Goal: Task Accomplishment & Management: Use online tool/utility

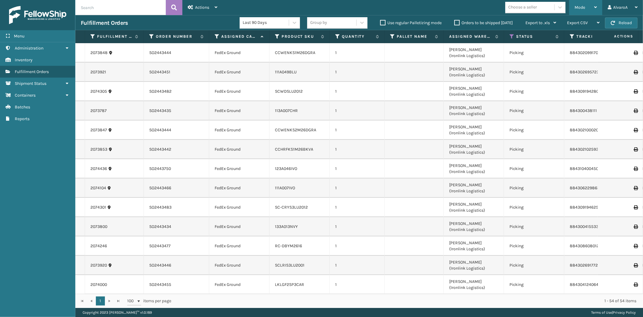
click at [576, 8] on span "Mode" at bounding box center [580, 7] width 11 height 5
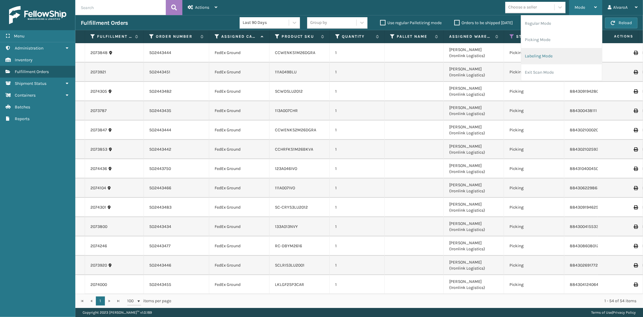
click at [554, 58] on li "Labeling Mode" at bounding box center [561, 56] width 81 height 16
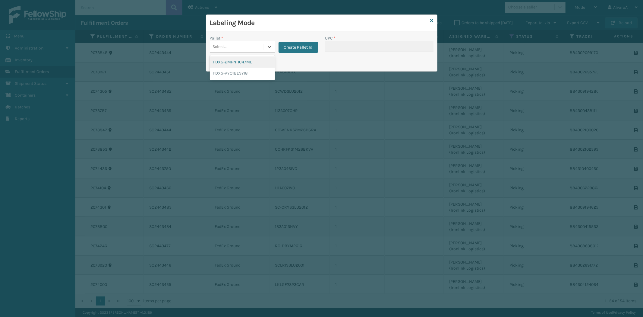
click at [262, 46] on div "Select..." at bounding box center [237, 47] width 54 height 10
click at [312, 49] on button "Create Pallet Id" at bounding box center [299, 47] width 40 height 11
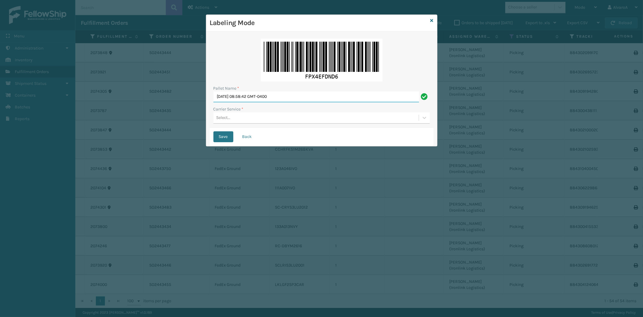
drag, startPoint x: 296, startPoint y: 99, endPoint x: 139, endPoint y: 124, distance: 159.0
click at [141, 123] on div "Labeling Mode Pallet Name * [DATE] 08:58:42 GMT-0400 Carrier Service * Select..…" at bounding box center [321, 158] width 643 height 317
type input "LPN 483196#1"
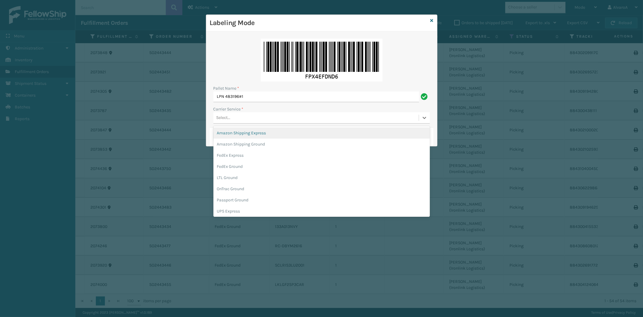
click at [243, 119] on div "Select..." at bounding box center [315, 118] width 205 height 10
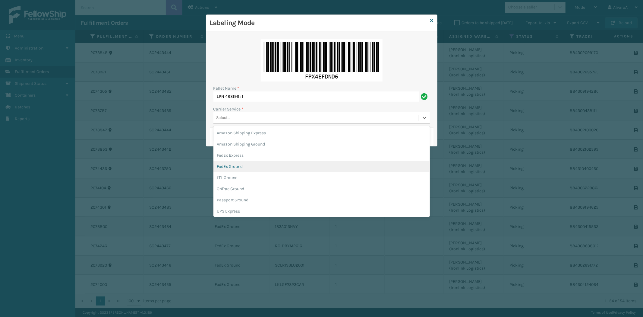
drag, startPoint x: 238, startPoint y: 169, endPoint x: 237, endPoint y: 165, distance: 3.8
click at [238, 168] on div "FedEx Ground" at bounding box center [321, 166] width 217 height 11
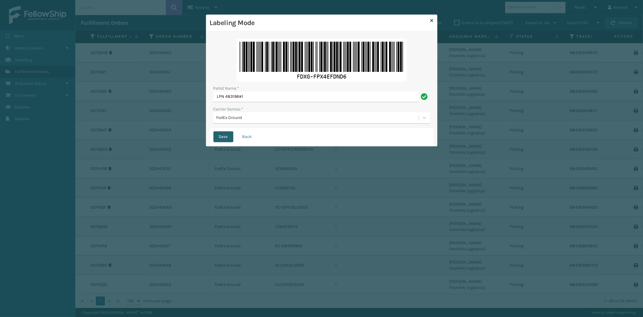
click at [225, 136] on button "Save" at bounding box center [223, 136] width 20 height 11
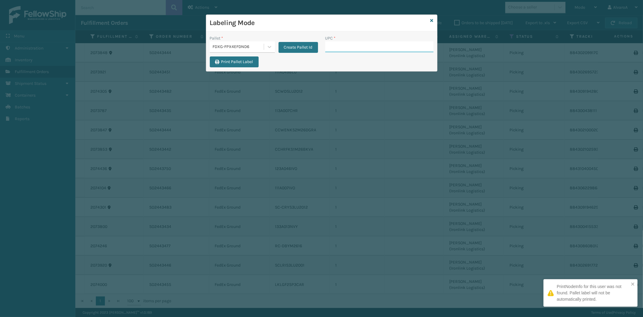
paste input "CCWENKS3BLURA"
type input "CCWENKS3BLURA"
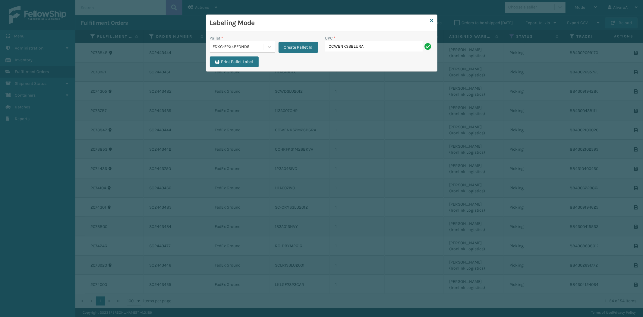
type input "CCWENKS3BLURA"
paste input "CCWENKS3LBRRA"
type input "CCWENKS3LBRRA"
paste input "113A007CHR"
type input "113A007CHR"
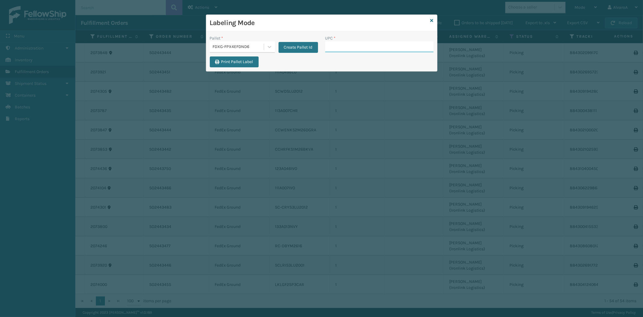
paste input "133A013NVY"
type input "133A013NVY"
paste input "LKLGF2SP3GU3051"
type input "LKLGF2SP3GU3051"
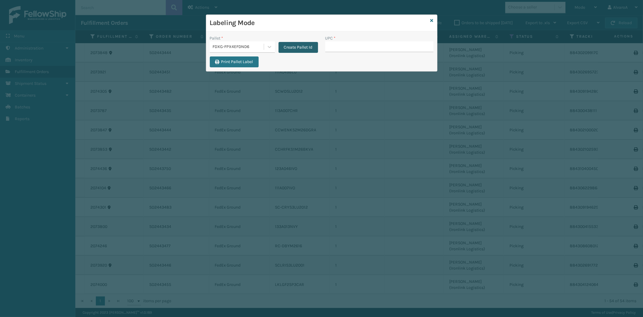
click at [309, 50] on button "Create Pallet Id" at bounding box center [299, 47] width 40 height 11
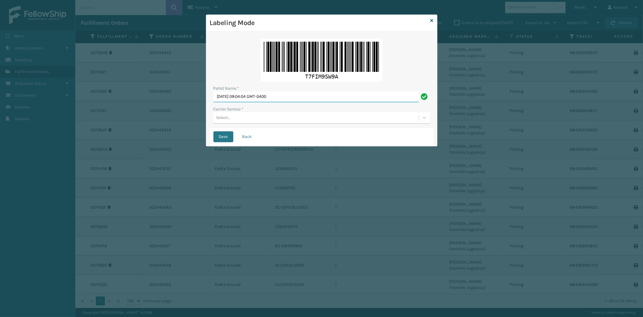
drag, startPoint x: 302, startPoint y: 98, endPoint x: 108, endPoint y: 120, distance: 195.5
click at [109, 120] on div "Labeling Mode Pallet Name * [DATE] 09:04:04 GMT-0400 Carrier Service * Select..…" at bounding box center [321, 158] width 643 height 317
type input "LPN 483197#1"
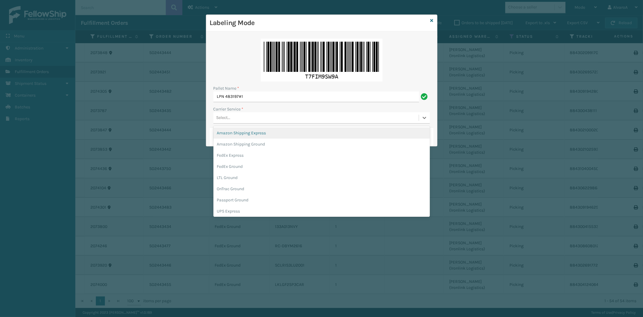
drag, startPoint x: 223, startPoint y: 115, endPoint x: 223, endPoint y: 142, distance: 27.1
click at [223, 115] on div "Select..." at bounding box center [224, 118] width 14 height 6
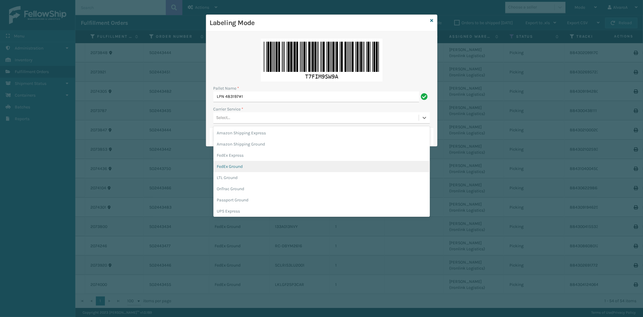
click at [237, 167] on div "FedEx Ground" at bounding box center [321, 166] width 217 height 11
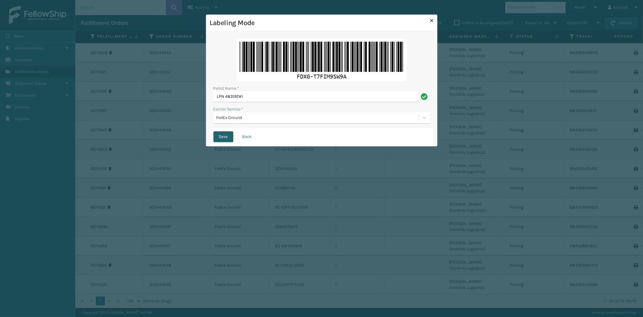
click at [229, 138] on button "Save" at bounding box center [223, 136] width 20 height 11
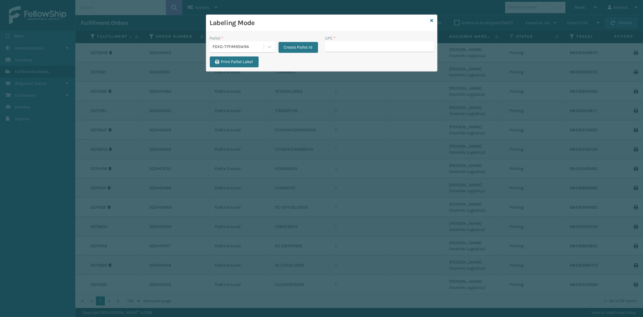
click at [349, 46] on input "UPC *" at bounding box center [379, 46] width 108 height 11
paste input "131A013NVY"
type input "131A013NVY"
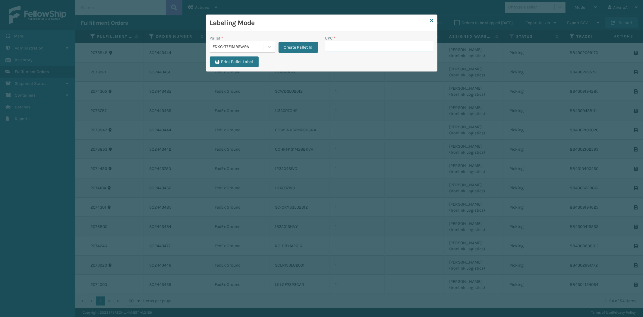
paste input "516A007TPE"
type input "516A007TPE"
paste input "215A010CHR"
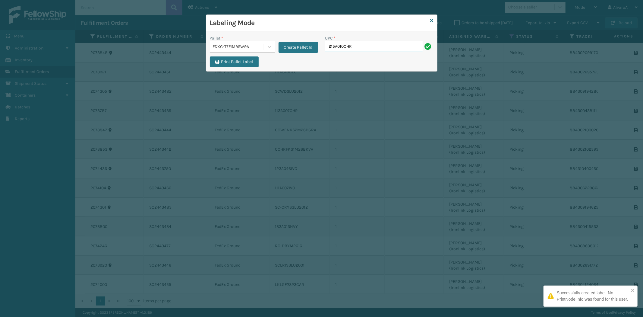
type input "215A010CHR"
paste input "215A016LTG"
type input "215A016LTG"
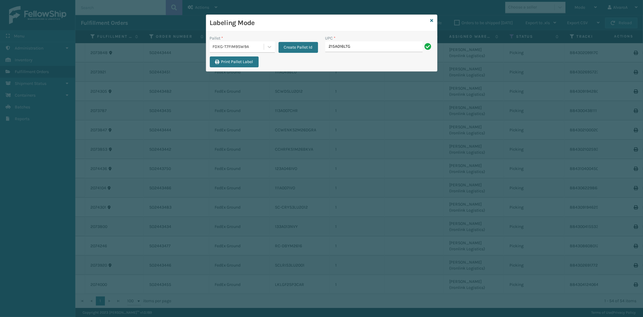
type input "215A016LTG"
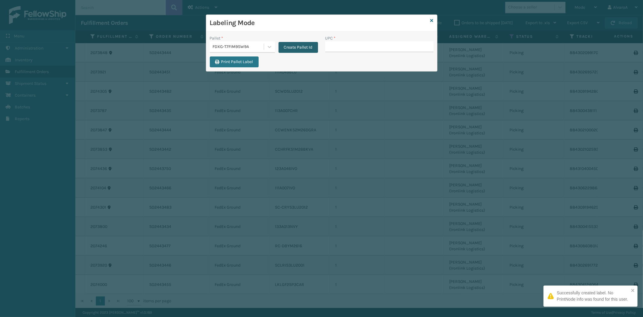
drag, startPoint x: 300, startPoint y: 46, endPoint x: 299, endPoint y: 50, distance: 4.0
click at [299, 50] on button "Create Pallet Id" at bounding box center [299, 47] width 40 height 11
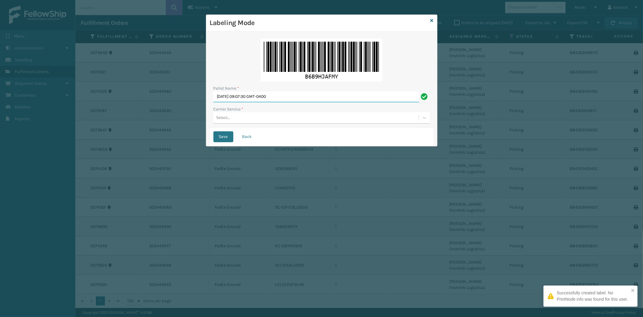
drag, startPoint x: 292, startPoint y: 95, endPoint x: 191, endPoint y: 108, distance: 102.1
click at [191, 108] on div "Labeling Mode Pallet Name * [DATE] 09:07:30 GMT-0400 Carrier Service * Select..…" at bounding box center [321, 158] width 643 height 317
type input "LPN 483198#1"
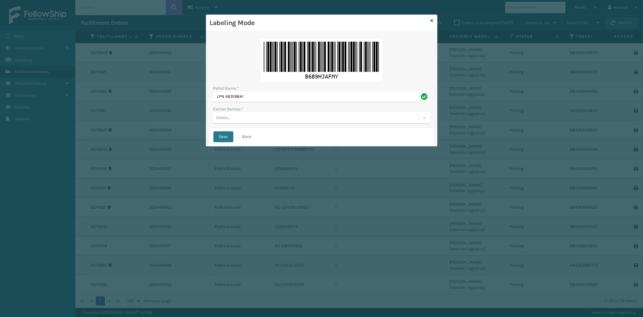
click at [228, 117] on div "Select..." at bounding box center [224, 118] width 14 height 6
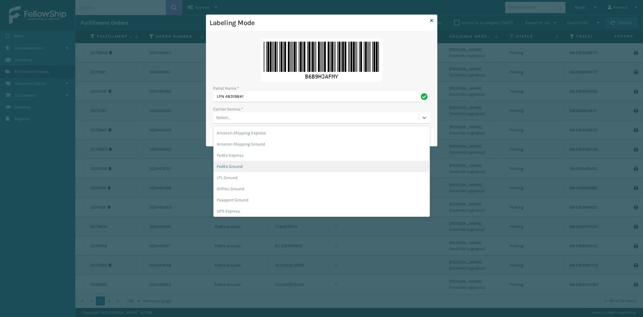
drag, startPoint x: 230, startPoint y: 169, endPoint x: 232, endPoint y: 148, distance: 21.6
click at [230, 169] on div "FedEx Ground" at bounding box center [321, 166] width 217 height 11
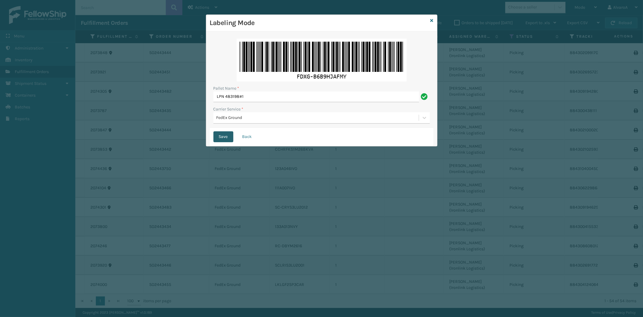
click at [222, 139] on button "Save" at bounding box center [223, 136] width 20 height 11
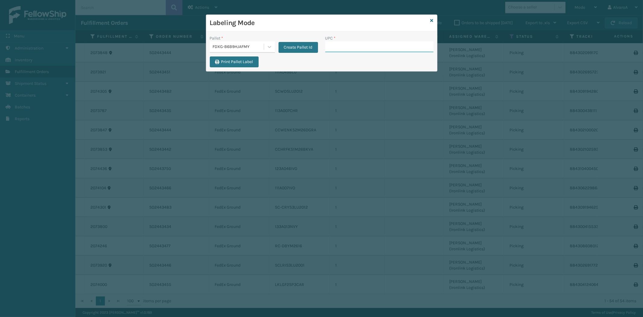
paste input "CCWENKS2M26DGRA"
type input "CCWENKS2M26DGRA"
paste input "CCHRFKS2M26DGRA"
type input "CCHRFKS2M26DGRA"
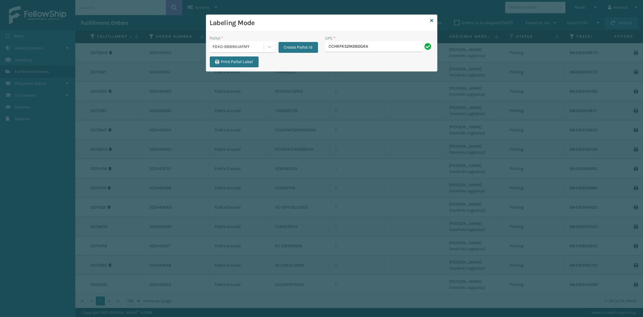
type input "CCHRFKS2M26DGRA"
paste input "CCWENKS1M26DGRA"
type input "CCWENKS1M26DGRA"
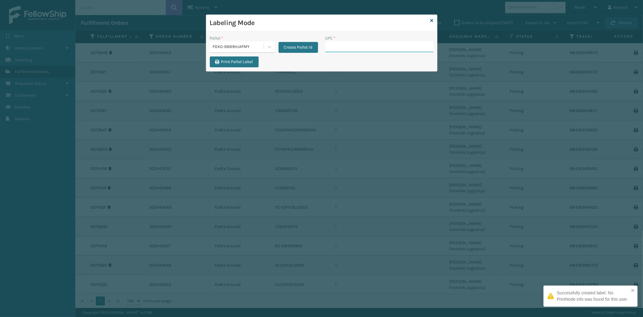
paste input "CCHRFKS2M26DGRA"
type input "CCHRFKS2M26DGRA"
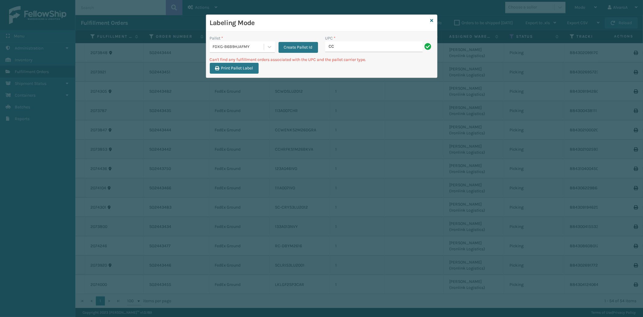
type input "C"
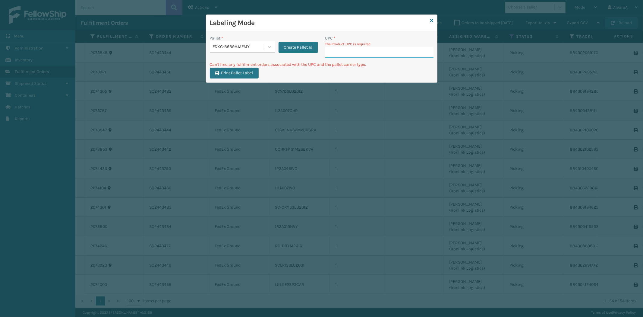
paste input "RR-PRK1CP3001"
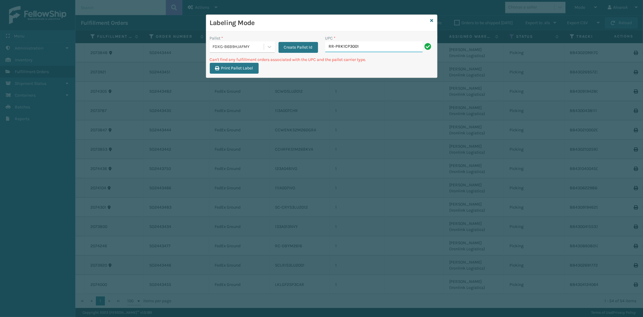
type input "RR-PRK1CP3001"
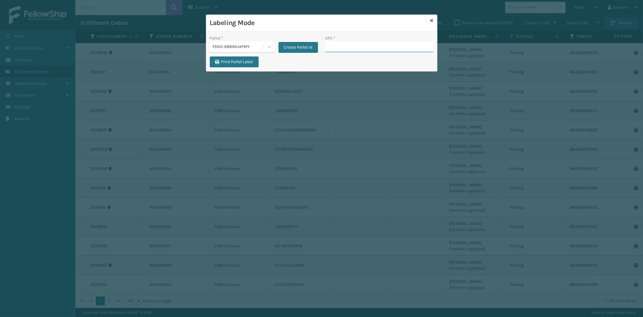
paste input "SC-CRYS3LU2012"
type input "SC-CRYS3LU2012"
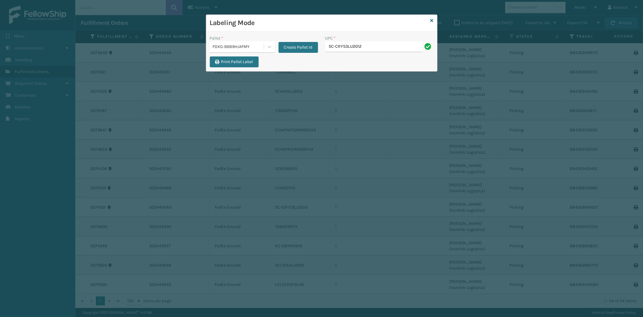
type input "SC-CRYS3LU2012"
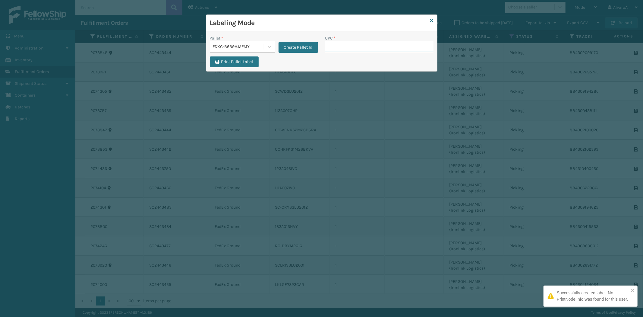
paste input "SCLRIS3LU2001"
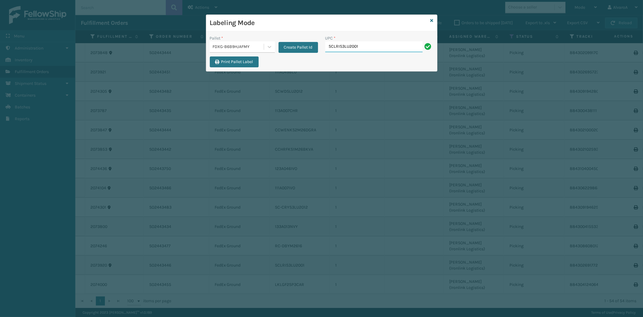
type input "SCLRIS3LU2001"
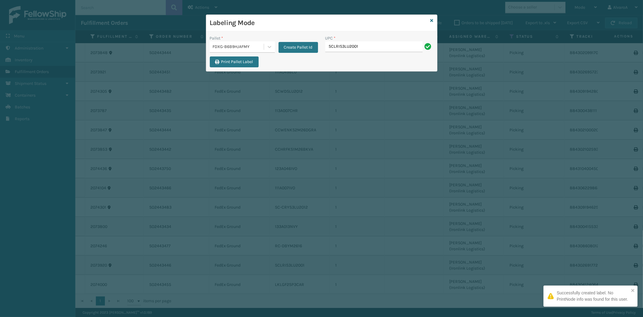
type input "SCLRIS3LU2001"
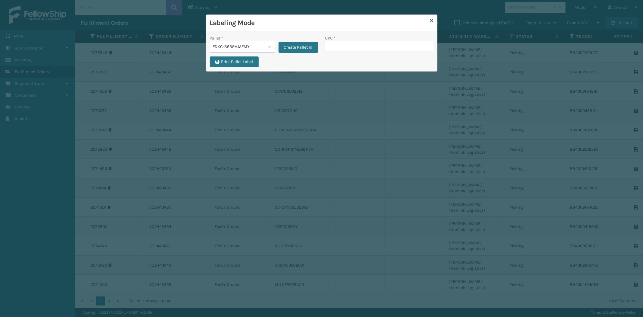
paste input "LKLGF2SP3CAR"
type input "LKLGF2SP3CAR"
paste input "SCWDSLU2012"
type input "SCWDSLU2012"
click at [269, 51] on div at bounding box center [269, 46] width 11 height 11
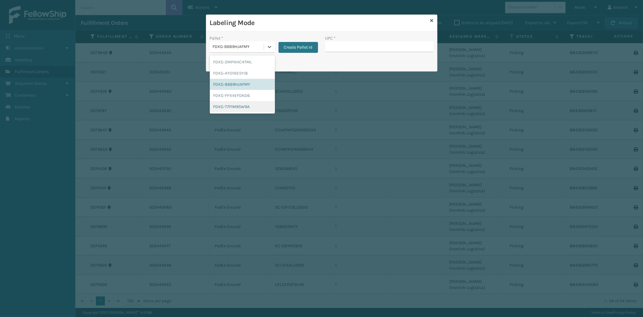
click at [240, 106] on div "FDXG-T7FIM9SW9A" at bounding box center [242, 106] width 65 height 11
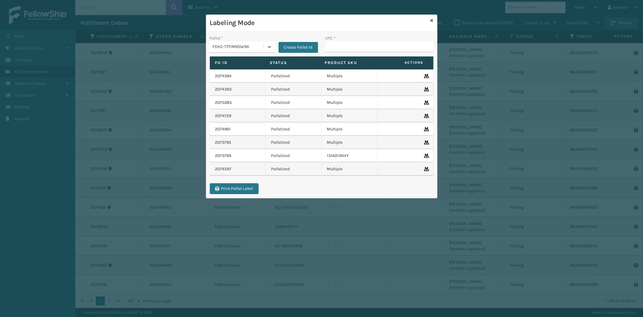
paste input "CCHRFKS2BGEVA"
type input "C"
click at [352, 48] on input "UPC *" at bounding box center [379, 46] width 108 height 11
paste input "CCHRFKS2BGEVA"
type input "CCHRFKS2BGEVA"
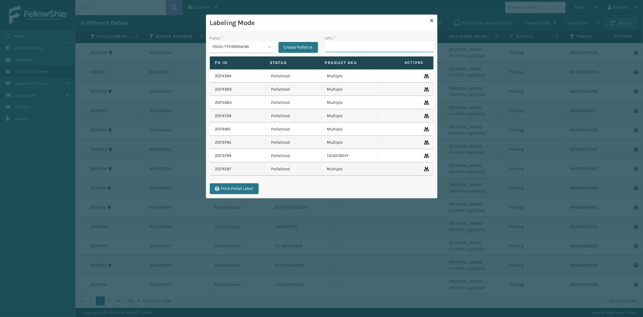
paste input "123A047CHR"
type input "123A047CHR"
paste input "CCHRFKS1M26BKVA"
type input "CCHRFKS1M26BKVA"
paste input "RC-DBYM2616"
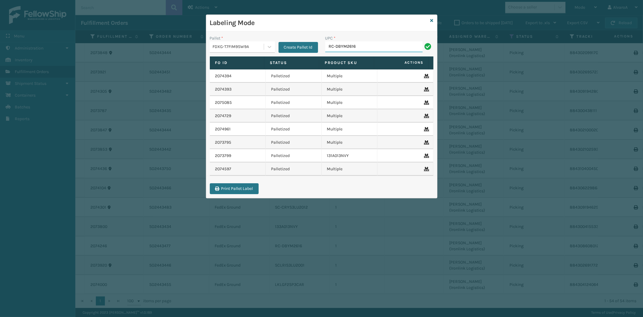
type input "RC-DBYM2616"
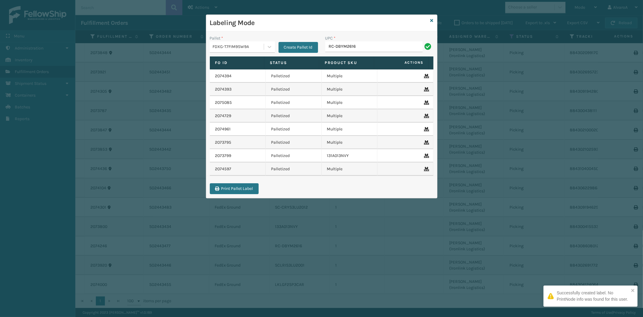
type input "RC-DBYM2616"
paste input "CCHRFKS1BLUVA"
type input "CCHRFKS1BLUVA"
paste input "CCHRFKS2M26BRRA"
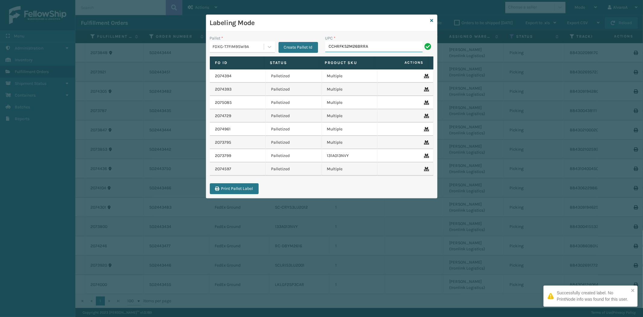
type input "CCHRFKS2M26BRRA"
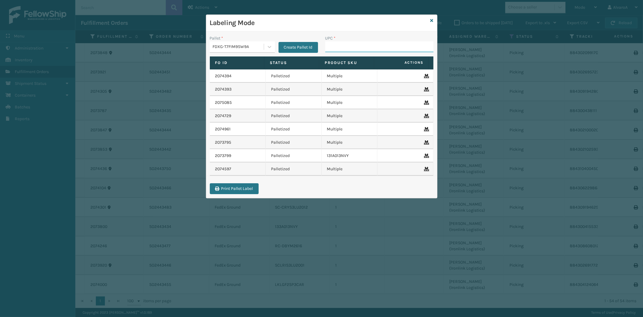
paste input "123A046IVO"
type input "123A046IVO"
click at [432, 20] on icon at bounding box center [432, 20] width 3 height 4
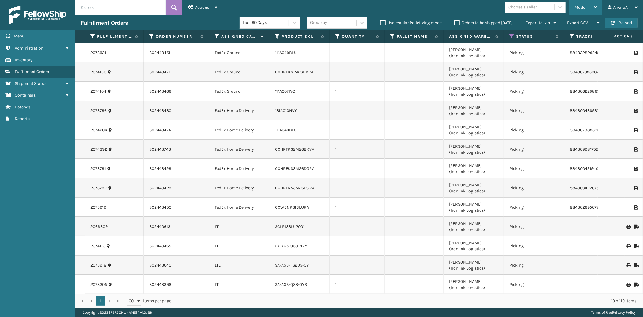
click at [580, 5] on div "Mode" at bounding box center [586, 7] width 22 height 15
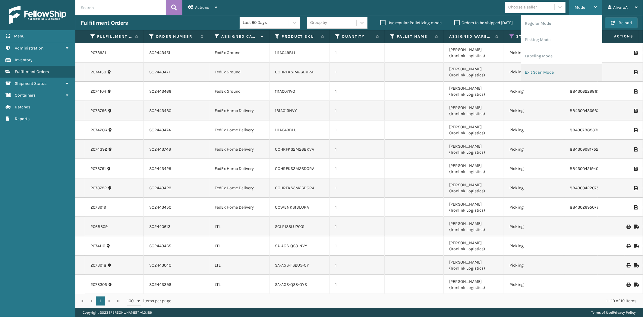
click at [537, 76] on li "Exit Scan Mode" at bounding box center [561, 72] width 81 height 16
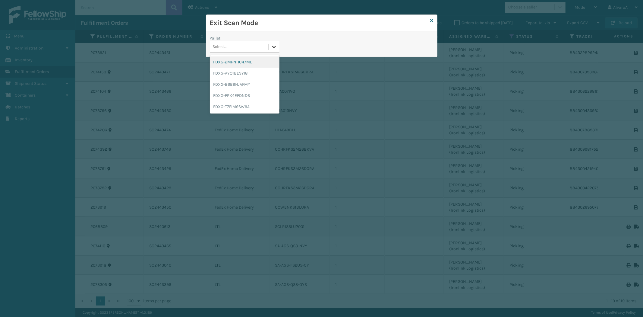
click at [277, 44] on icon at bounding box center [274, 47] width 6 height 6
click at [239, 105] on div "FDXG-T7FIM9SW9A" at bounding box center [245, 106] width 70 height 11
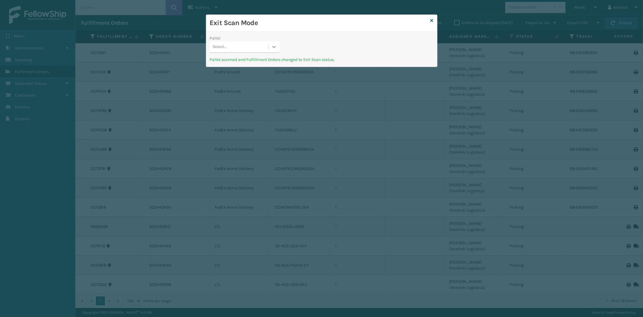
click at [270, 46] on div at bounding box center [274, 46] width 11 height 11
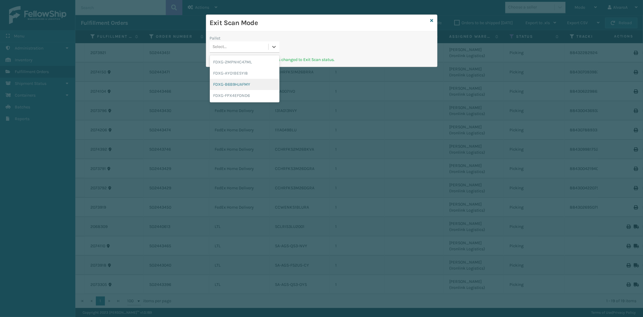
click at [243, 80] on div "FDXG-B6B9HJAFMY" at bounding box center [245, 84] width 70 height 11
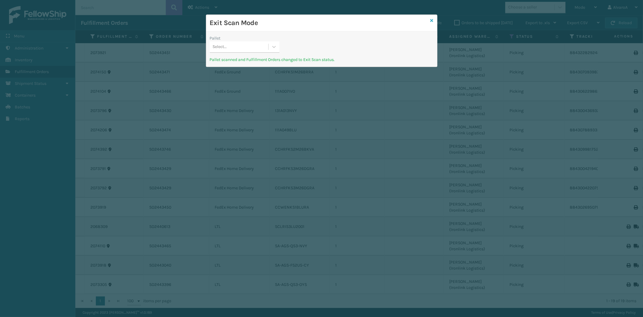
click at [432, 21] on icon at bounding box center [432, 20] width 3 height 4
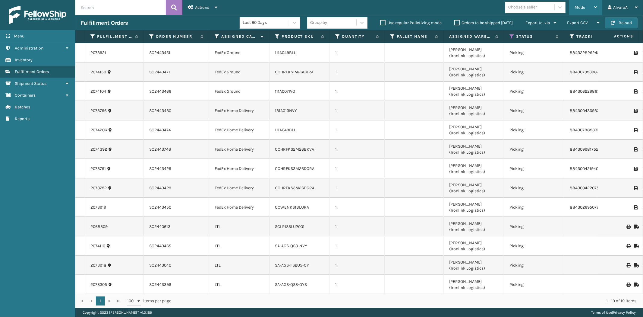
drag, startPoint x: 590, startPoint y: 9, endPoint x: 583, endPoint y: 14, distance: 8.0
click at [590, 9] on div "Mode" at bounding box center [586, 7] width 22 height 15
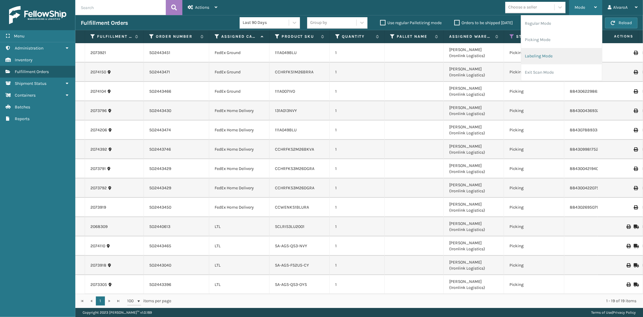
click at [543, 54] on li "Labeling Mode" at bounding box center [561, 56] width 81 height 16
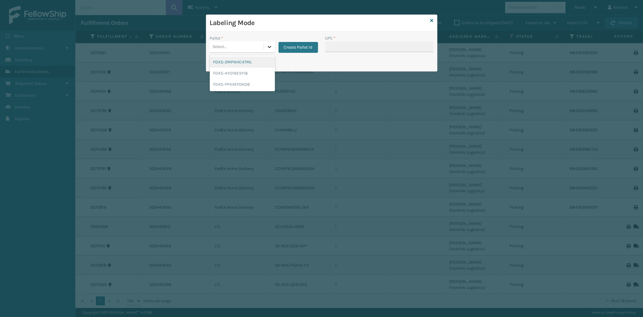
click at [267, 45] on icon at bounding box center [270, 47] width 6 height 6
click at [236, 84] on div "FDXG-FPX4EFDND6" at bounding box center [242, 84] width 65 height 11
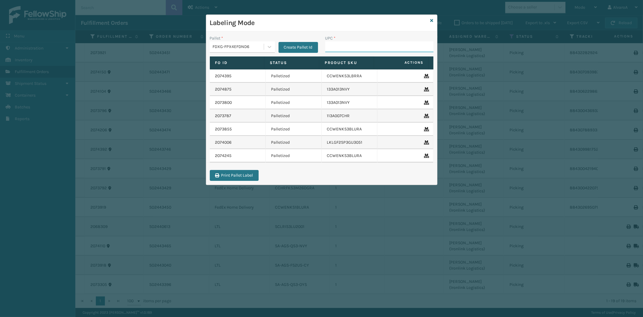
click at [351, 46] on input "UPC *" at bounding box center [379, 46] width 108 height 11
paste input "111A049BLU"
type input "111A049BLU"
paste input "133A015LTG"
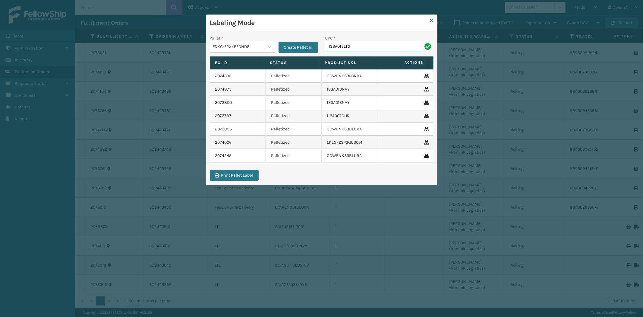
type input "133A015LTG"
paste input "CCHRFKS3M26BKVA"
type input "CCHRFKS3M26BKVA"
paste input "LKLGF2SP3GU3073"
type input "LKLGF2SP3GU3073"
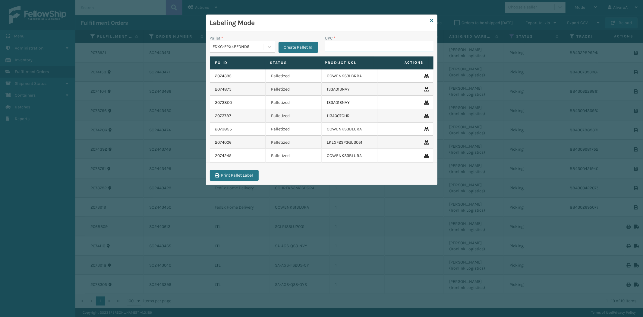
paste input "LKLGF2SP3CAR"
type input "LKLGF2SP3CAR"
paste input "111A007IVO"
type input "111A007IVO"
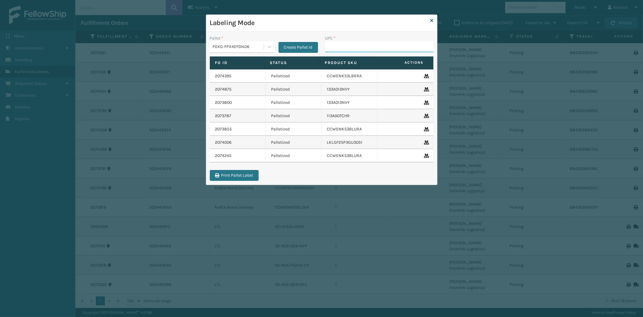
paste input "LKLGF2SP3OLV-C"
type input "LKLGF2SP3OLV-C"
paste input "CCHRFKS3M26DGRA"
type input "CCHRFKS3M26DGRA"
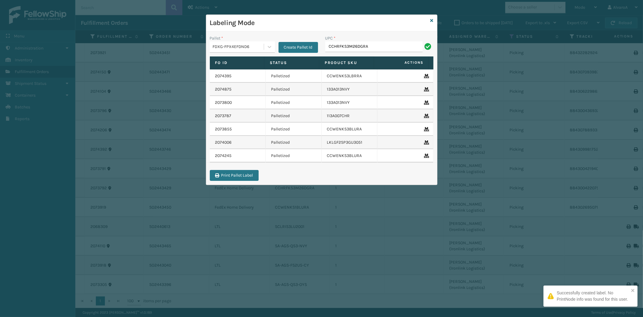
type input "CCHRFKS3M26DGRA"
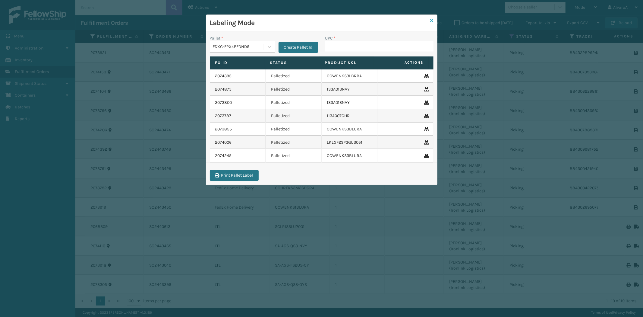
click at [431, 19] on icon at bounding box center [432, 20] width 3 height 4
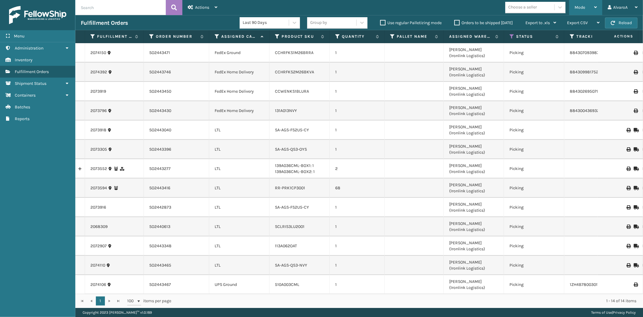
click at [589, 6] on div "Mode" at bounding box center [586, 7] width 22 height 15
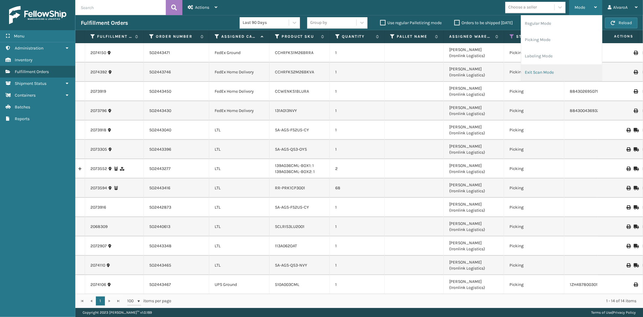
click at [535, 72] on li "Exit Scan Mode" at bounding box center [561, 72] width 81 height 16
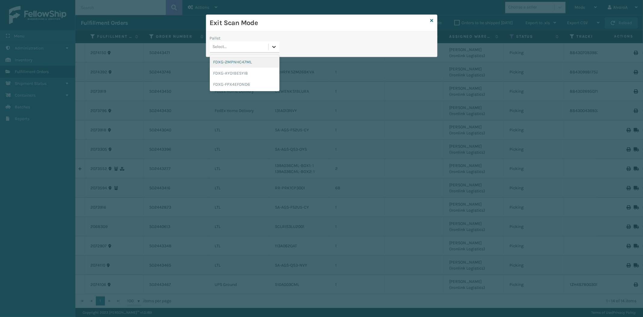
click at [269, 49] on div at bounding box center [274, 46] width 11 height 11
drag, startPoint x: 225, startPoint y: 86, endPoint x: 321, endPoint y: 46, distance: 104.5
click at [225, 86] on div "FDXG-FPX4EFDND6" at bounding box center [245, 84] width 70 height 11
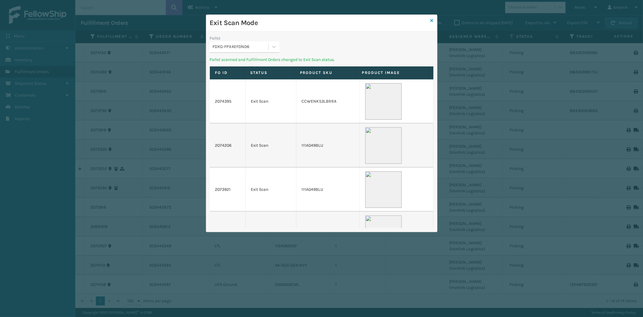
click at [433, 20] on icon at bounding box center [432, 20] width 3 height 4
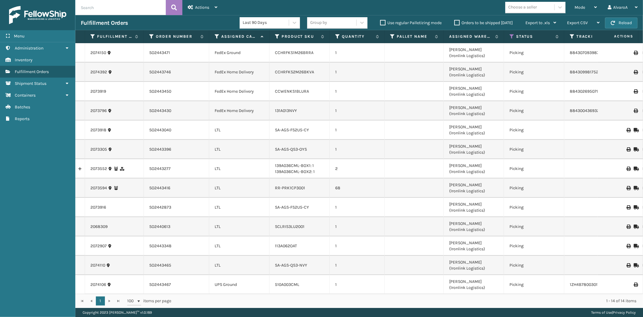
click at [457, 21] on label "Orders to be shipped [DATE]" at bounding box center [483, 22] width 58 height 5
click at [455, 21] on input "Orders to be shipped [DATE]" at bounding box center [454, 21] width 0 height 4
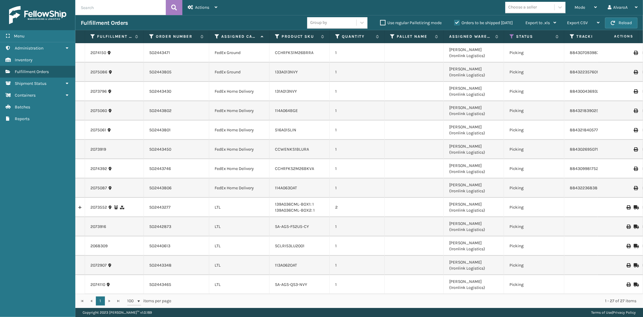
click at [457, 22] on label "Orders to be shipped [DATE]" at bounding box center [483, 22] width 58 height 5
click at [455, 22] on input "Orders to be shipped [DATE]" at bounding box center [454, 21] width 0 height 4
click at [587, 7] on div "Mode" at bounding box center [586, 7] width 22 height 15
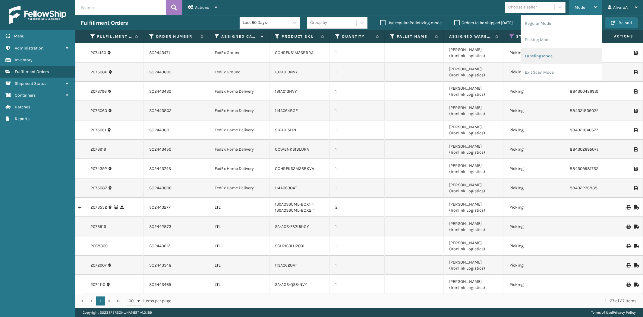
click at [545, 54] on li "Labeling Mode" at bounding box center [561, 56] width 81 height 16
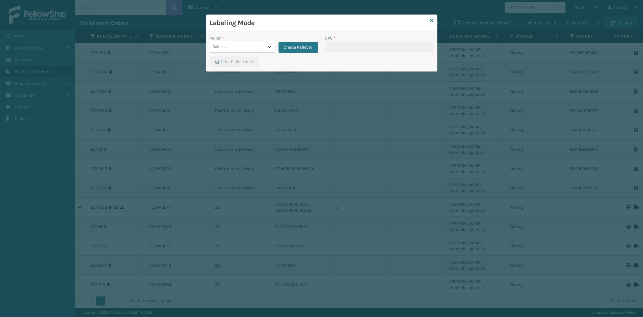
click at [268, 47] on icon at bounding box center [270, 47] width 6 height 6
click at [297, 44] on button "Create Pallet Id" at bounding box center [299, 47] width 40 height 11
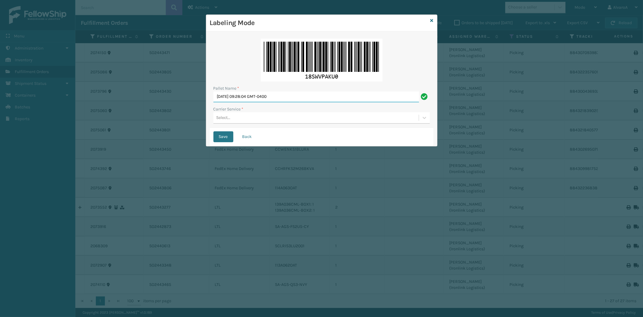
drag, startPoint x: 300, startPoint y: 98, endPoint x: 225, endPoint y: 109, distance: 76.0
click at [225, 109] on div "Pallet Name * [DATE] 09:28:04 GMT-0400 Carrier Service * Select..." at bounding box center [322, 81] width 224 height 93
type input "F"
type input "LPN 508506 #1"
drag, startPoint x: 249, startPoint y: 118, endPoint x: 245, endPoint y: 123, distance: 6.2
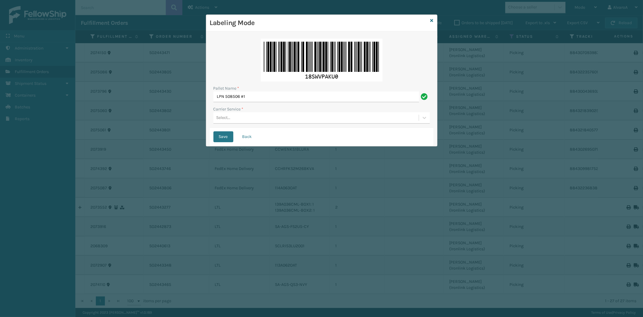
click at [249, 118] on div "Select..." at bounding box center [315, 118] width 205 height 10
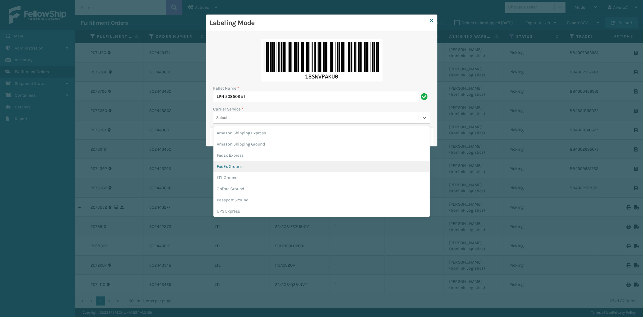
click at [236, 162] on div "FedEx Ground" at bounding box center [321, 166] width 217 height 11
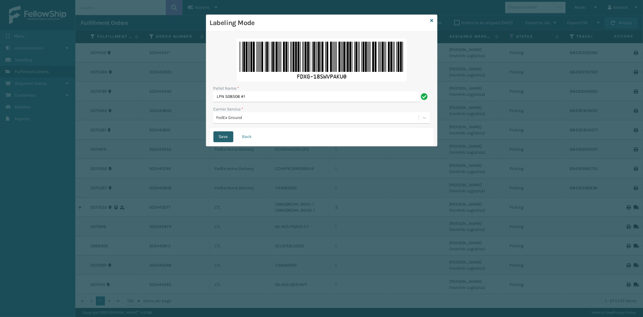
click at [224, 135] on button "Save" at bounding box center [223, 136] width 20 height 11
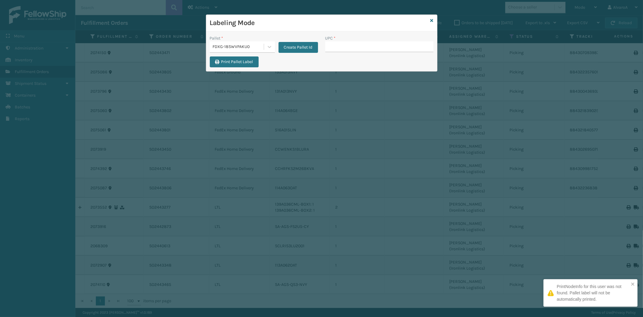
click at [366, 49] on input "UPC *" at bounding box center [379, 46] width 108 height 11
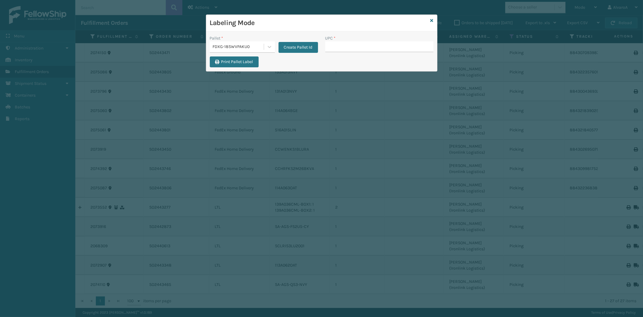
click at [367, 49] on input "UPC *" at bounding box center [379, 46] width 108 height 11
type input "CCHRFKS1M26BRRA"
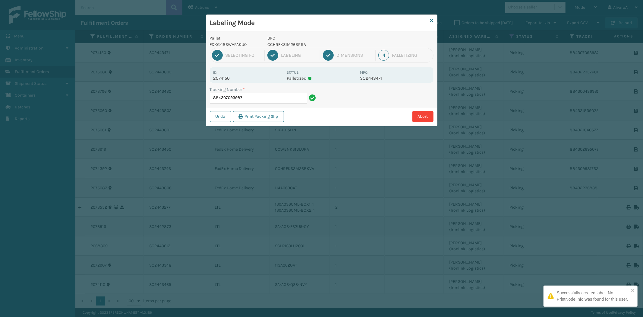
type input "884307093987C"
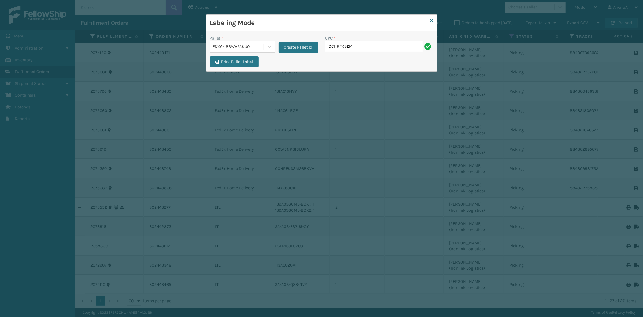
type input "CCHRFKS2M26BKVA"
type input "CCWENKS1BLURA"
click at [431, 17] on link at bounding box center [432, 20] width 3 height 6
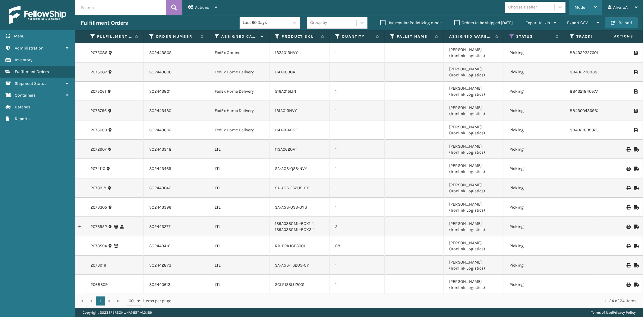
click at [589, 8] on div "Mode" at bounding box center [586, 7] width 22 height 15
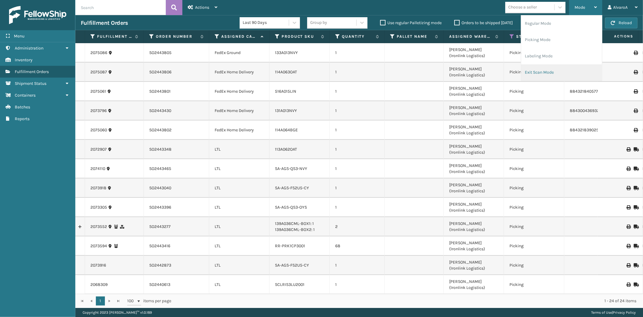
click at [536, 77] on li "Exit Scan Mode" at bounding box center [561, 72] width 81 height 16
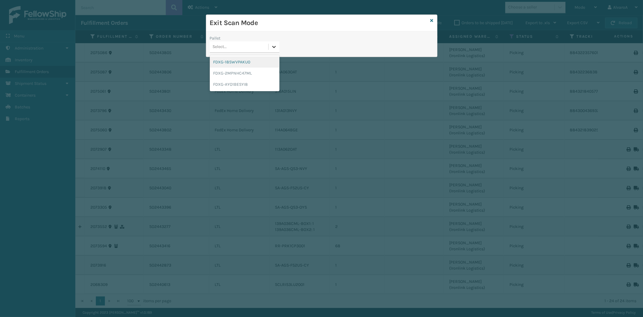
click at [270, 50] on div at bounding box center [274, 46] width 11 height 11
click at [245, 60] on div "FDXG-18SWVPAKU0" at bounding box center [245, 61] width 70 height 11
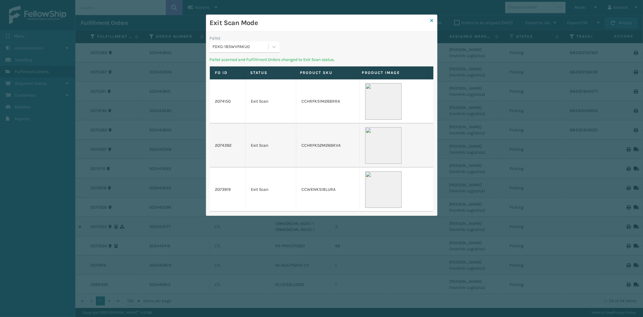
click at [432, 19] on icon at bounding box center [432, 20] width 3 height 4
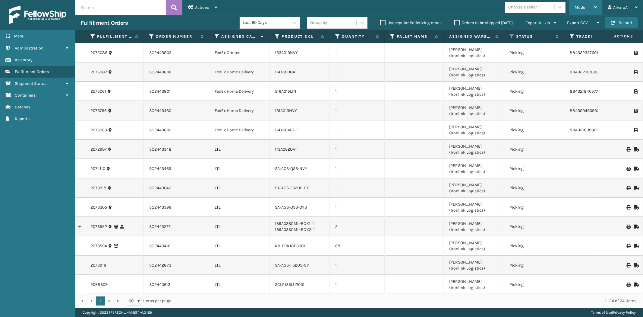
click at [579, 14] on div "Mode" at bounding box center [586, 7] width 22 height 15
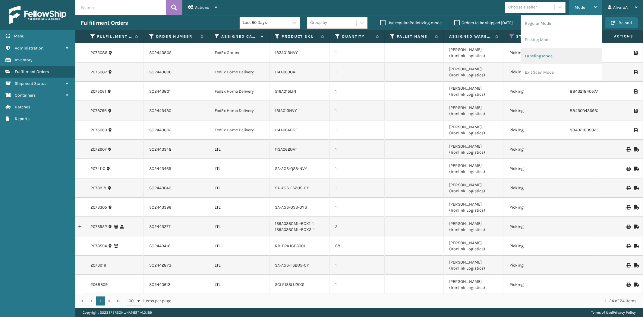
click at [560, 50] on li "Labeling Mode" at bounding box center [561, 56] width 81 height 16
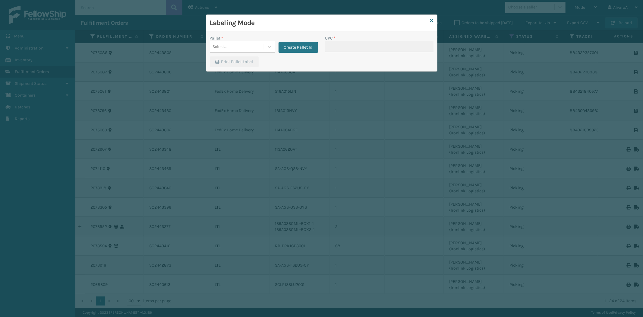
click at [275, 44] on div "Create Pallet Id" at bounding box center [296, 44] width 43 height 18
drag, startPoint x: 270, startPoint y: 47, endPoint x: 291, endPoint y: 50, distance: 20.7
click at [270, 47] on icon at bounding box center [270, 47] width 6 height 6
click at [305, 49] on button "Create Pallet Id" at bounding box center [299, 47] width 40 height 11
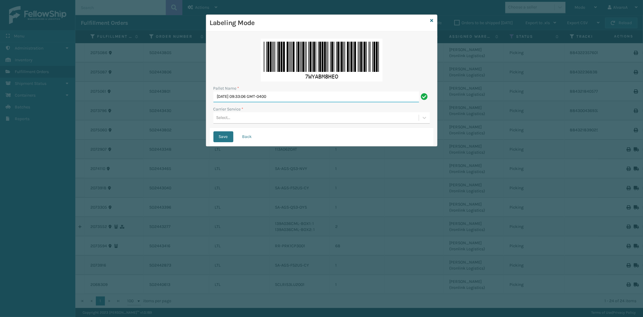
drag, startPoint x: 306, startPoint y: 98, endPoint x: 156, endPoint y: 118, distance: 151.4
click at [156, 118] on div "Labeling Mode Pallet Name * [DATE] 09:33:06 GMT-0400 Carrier Service * Select..…" at bounding box center [321, 158] width 643 height 317
paste input "508507"
type input "LPN 508507"
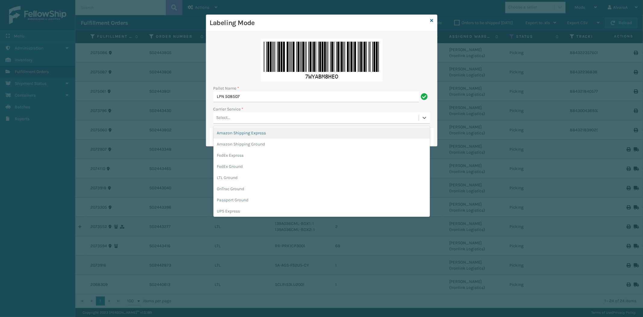
drag, startPoint x: 228, startPoint y: 116, endPoint x: 231, endPoint y: 130, distance: 14.2
click at [229, 116] on div "Select..." at bounding box center [224, 118] width 14 height 6
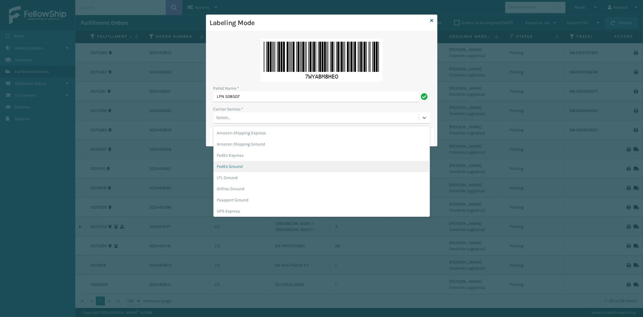
click at [239, 167] on div "FedEx Ground" at bounding box center [321, 166] width 217 height 11
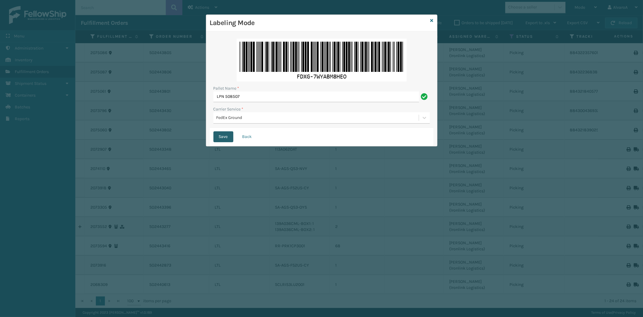
click at [228, 139] on button "Save" at bounding box center [223, 136] width 20 height 11
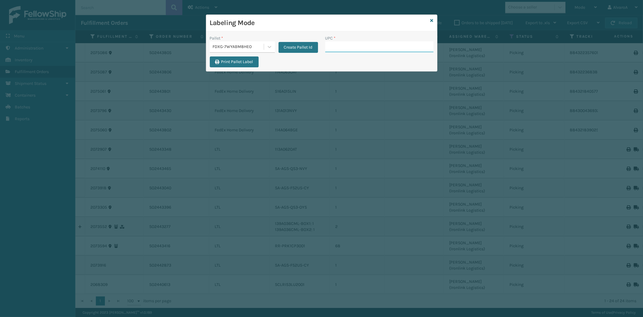
paste input "131A013NVY"
type input "131A013NVY"
paste input "516A015LIN"
type input "516A015LIN"
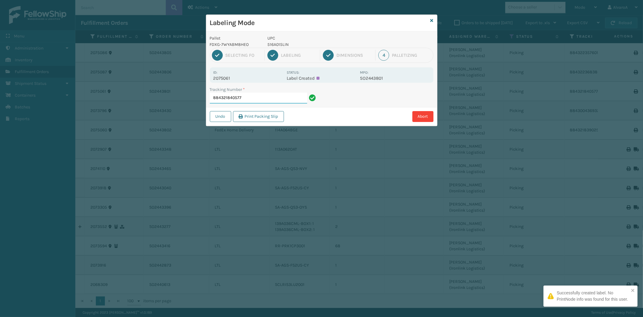
paste input "114A063OAT"
type input "884321840577"
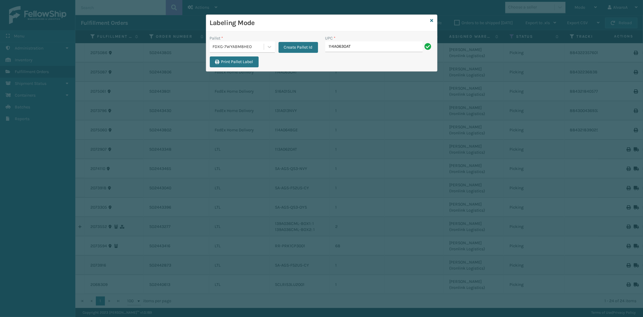
type input "114A063OAT"
paste input "114A064BGE"
type input "114A064BGE"
paste input "133A013NVY"
type input "133A013NVY"
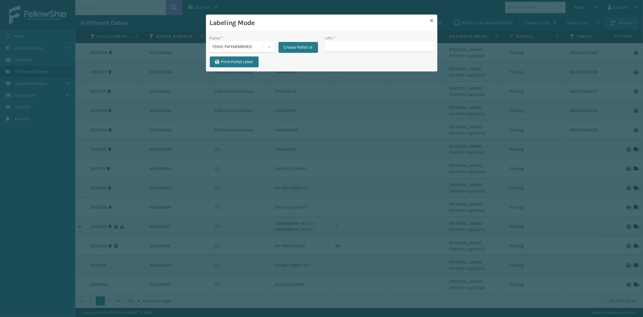
click at [431, 19] on icon at bounding box center [432, 20] width 3 height 4
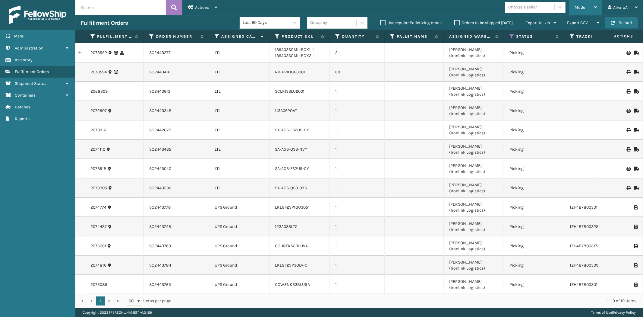
click at [589, 7] on div "Mode" at bounding box center [586, 7] width 22 height 15
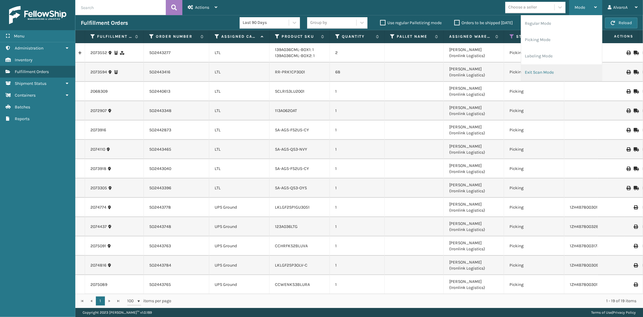
click at [541, 68] on li "Exit Scan Mode" at bounding box center [561, 72] width 81 height 16
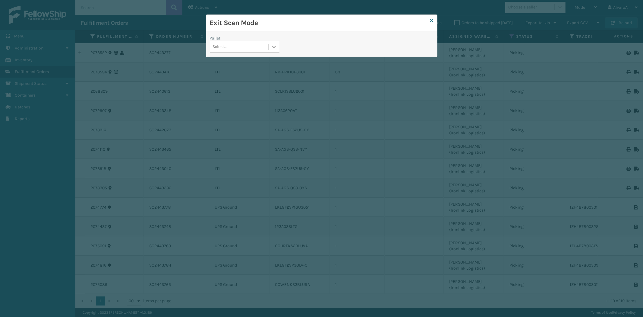
click at [278, 49] on div at bounding box center [274, 46] width 11 height 11
click at [236, 74] on div "FDXG-7WYABM8HEO" at bounding box center [245, 73] width 70 height 11
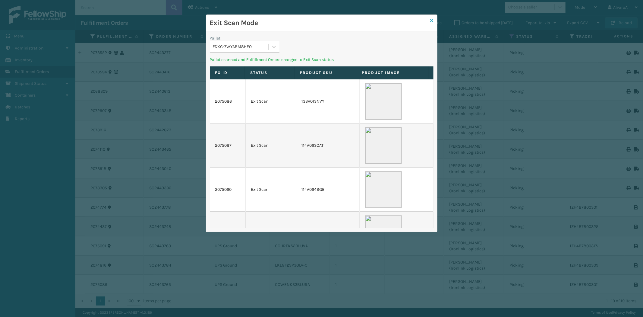
click at [432, 20] on icon at bounding box center [432, 20] width 3 height 4
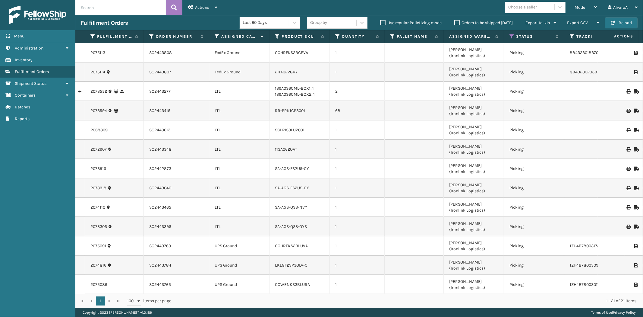
click at [455, 19] on div "Orders to be shipped [DATE]" at bounding box center [484, 22] width 71 height 7
click at [455, 22] on label "Orders to be shipped [DATE]" at bounding box center [483, 22] width 58 height 5
click at [455, 22] on input "Orders to be shipped [DATE]" at bounding box center [454, 21] width 0 height 4
click at [456, 22] on label "Orders to be shipped [DATE]" at bounding box center [483, 22] width 58 height 5
click at [455, 22] on input "Orders to be shipped [DATE]" at bounding box center [454, 21] width 0 height 4
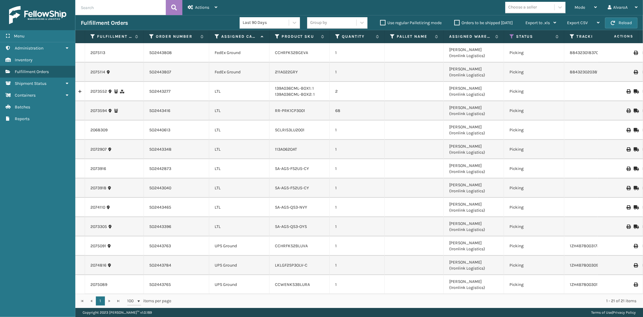
click at [459, 21] on label "Orders to be shipped [DATE]" at bounding box center [483, 22] width 58 height 5
click at [455, 21] on input "Orders to be shipped [DATE]" at bounding box center [454, 21] width 0 height 4
click at [459, 21] on label "Orders to be shipped [DATE]" at bounding box center [483, 22] width 58 height 5
click at [455, 21] on input "Orders to be shipped [DATE]" at bounding box center [454, 21] width 0 height 4
